Goal: Find specific page/section: Find specific page/section

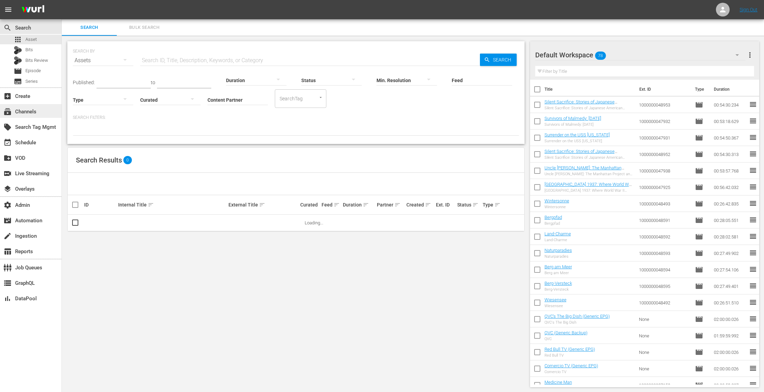
click at [45, 110] on div "subscriptions Channels" at bounding box center [30, 111] width 61 height 14
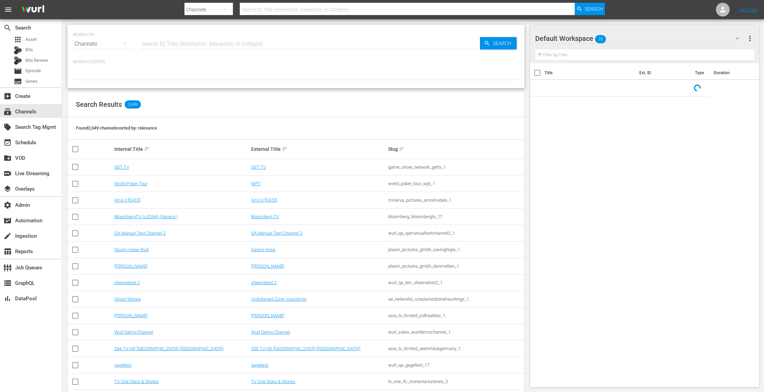
click at [203, 48] on input "text" at bounding box center [310, 44] width 340 height 16
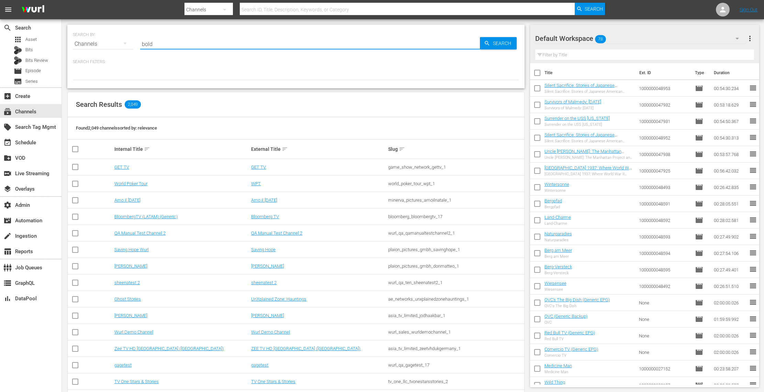
type input "bold"
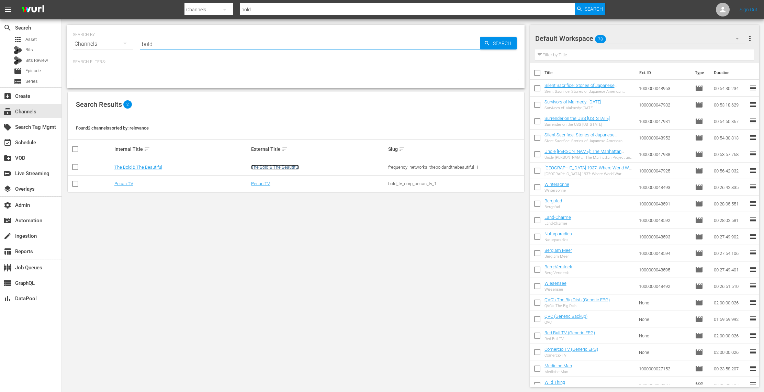
click at [289, 167] on link "The Bold & The Beautiful" at bounding box center [275, 166] width 48 height 5
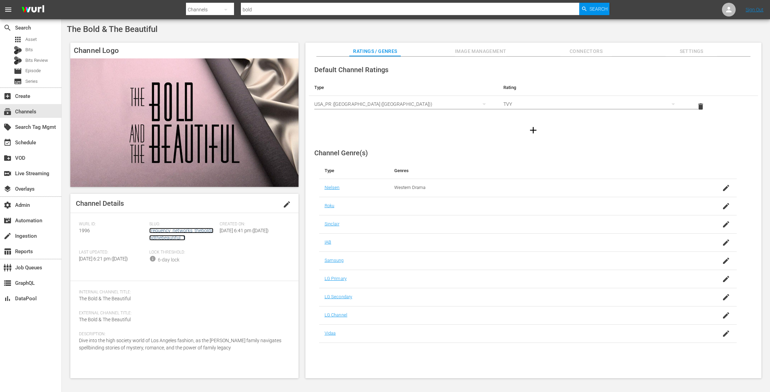
click at [171, 238] on link "frequency_networks_theboldandthebeautiful_1" at bounding box center [181, 234] width 64 height 13
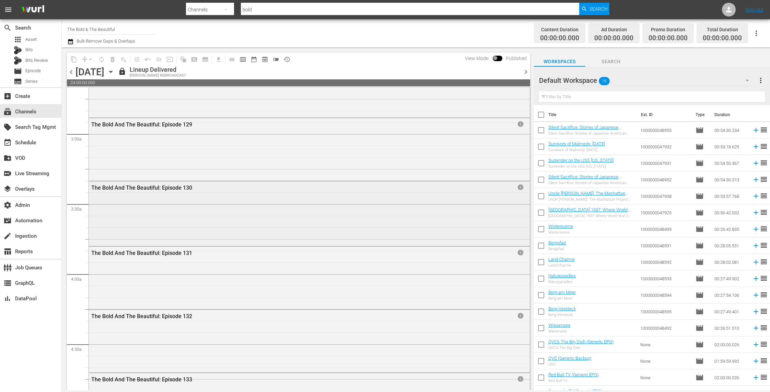
scroll to position [376, 0]
